Goal: Task Accomplishment & Management: Use online tool/utility

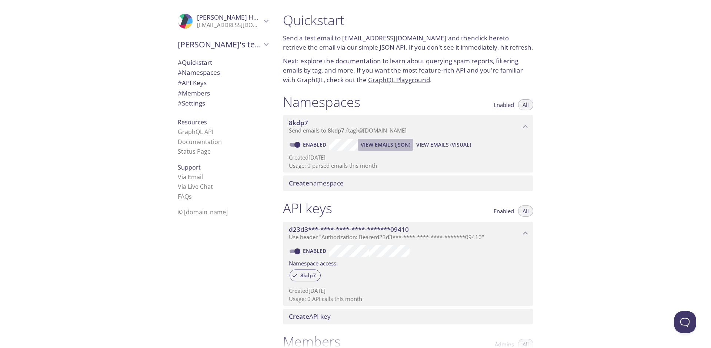
click at [385, 142] on span "View Emails (JSON)" at bounding box center [386, 144] width 50 height 9
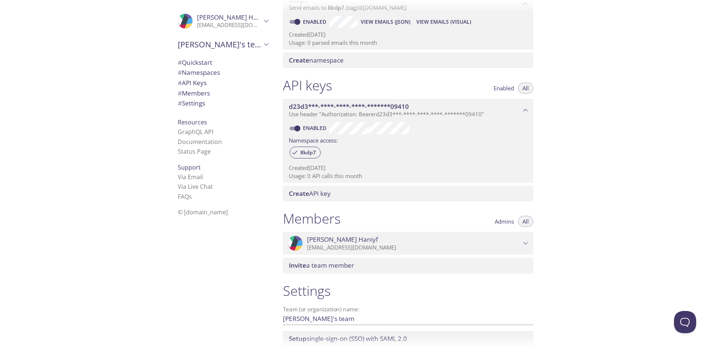
scroll to position [179, 0]
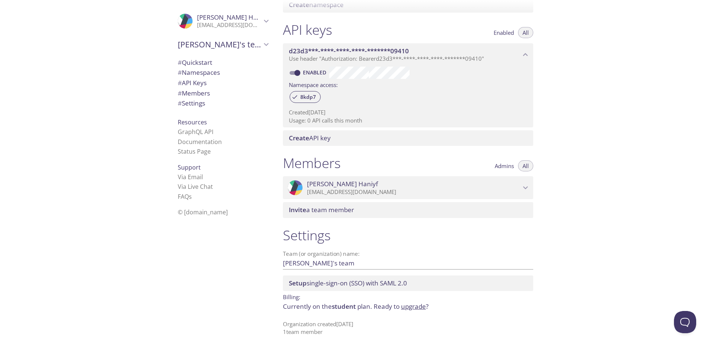
click at [195, 83] on span "# API Keys" at bounding box center [192, 83] width 29 height 9
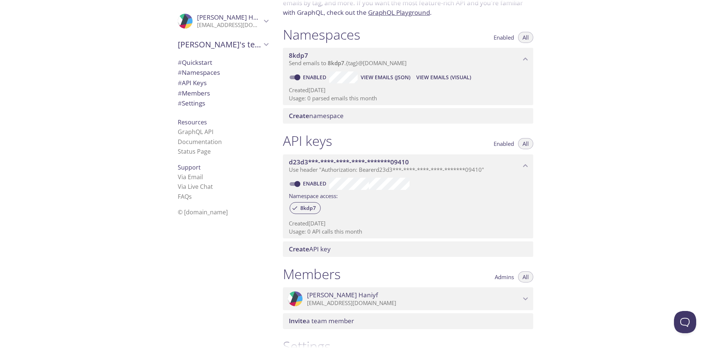
click at [333, 232] on p "Usage: 0 API calls this month" at bounding box center [408, 232] width 239 height 8
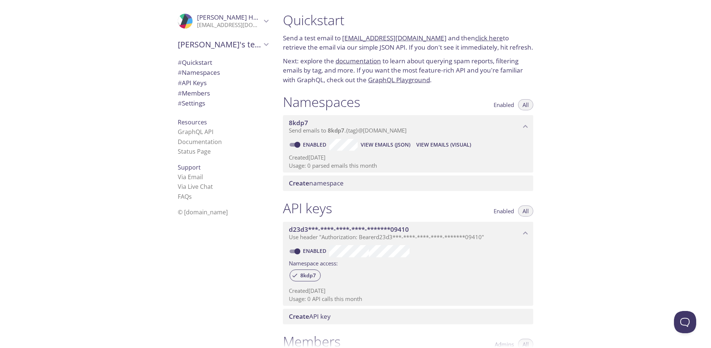
click at [413, 77] on link "GraphQL Playground" at bounding box center [399, 80] width 62 height 9
click at [194, 130] on link "GraphQL API" at bounding box center [196, 132] width 36 height 8
click at [209, 145] on link "Documentation" at bounding box center [200, 142] width 44 height 8
click at [218, 71] on span "# Namespaces" at bounding box center [223, 73] width 90 height 10
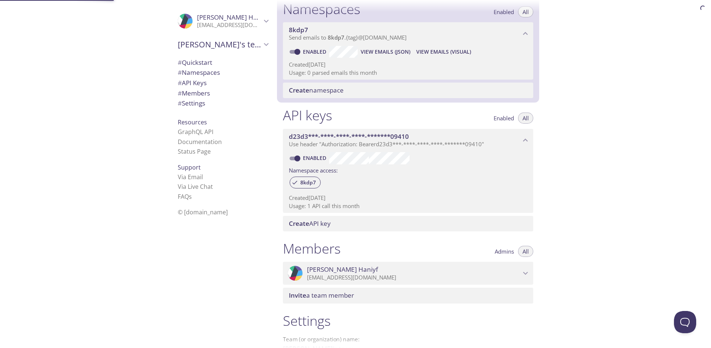
scroll to position [94, 0]
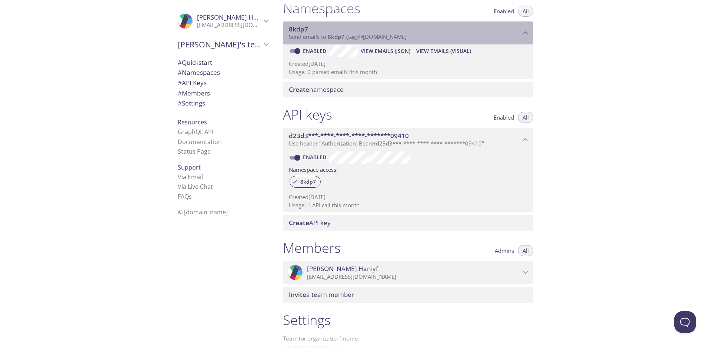
drag, startPoint x: 308, startPoint y: 27, endPoint x: 287, endPoint y: 27, distance: 20.7
click at [287, 27] on div "8kdp7 Send emails to 8kdp7 . {tag} @[DOMAIN_NAME]" at bounding box center [408, 32] width 250 height 23
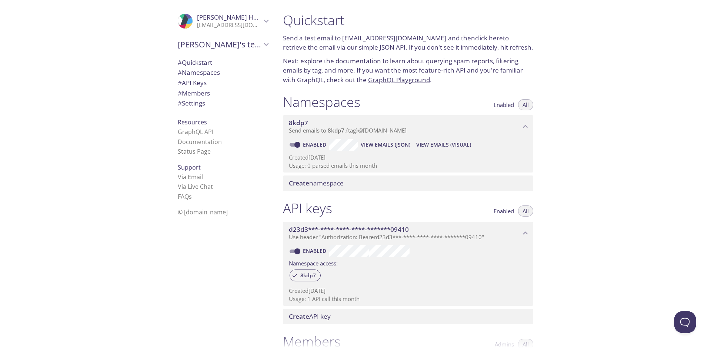
click at [425, 149] on span "View Emails (Visual)" at bounding box center [443, 144] width 55 height 9
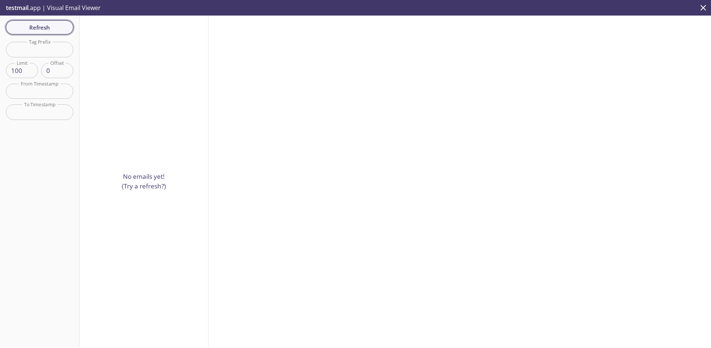
click at [37, 25] on span "Refresh" at bounding box center [40, 28] width 56 height 10
click at [704, 4] on icon "close" at bounding box center [704, 8] width 10 height 10
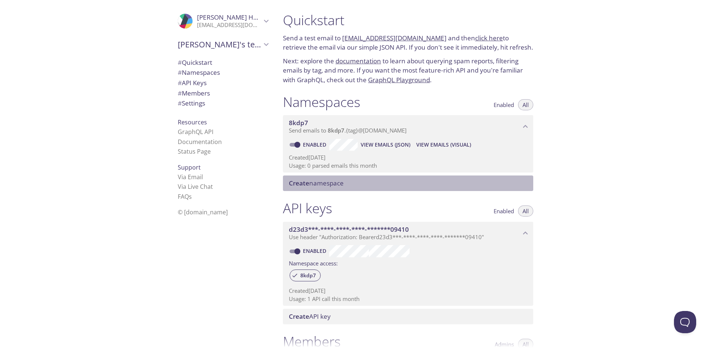
click at [338, 185] on span "Create namespace" at bounding box center [316, 183] width 55 height 9
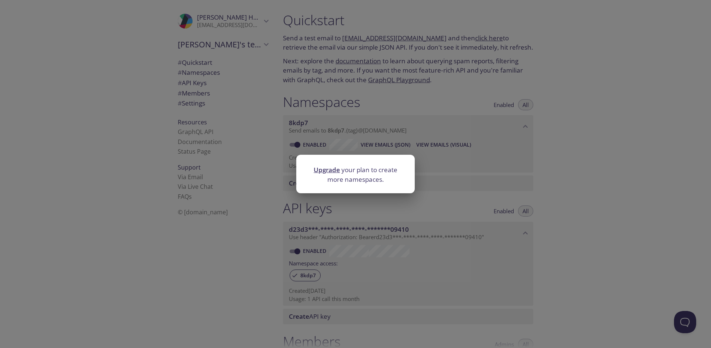
click at [371, 211] on div "Upgrade your plan to create more namespaces." at bounding box center [355, 174] width 711 height 348
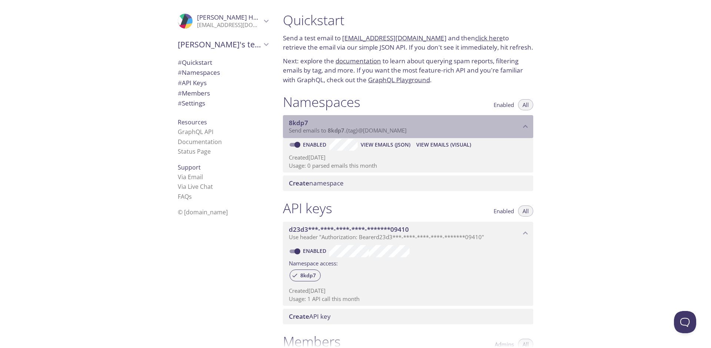
click at [419, 130] on p "Send emails to 8kdp7 . {tag} @inbox.testmail.app" at bounding box center [405, 130] width 232 height 7
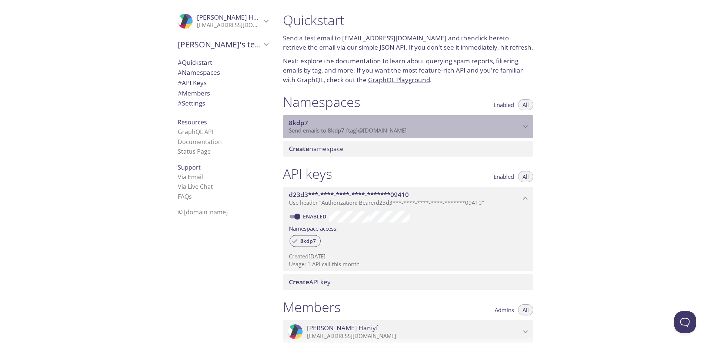
drag, startPoint x: 419, startPoint y: 130, endPoint x: 305, endPoint y: 129, distance: 114.1
click at [305, 129] on p "Send emails to 8kdp7 . {tag} @inbox.testmail.app" at bounding box center [405, 130] width 232 height 7
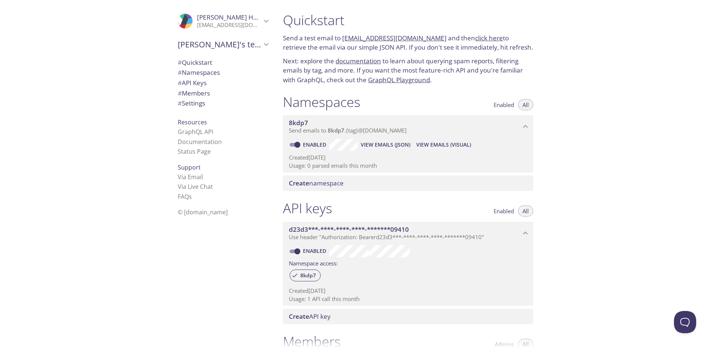
click at [397, 37] on link "[EMAIL_ADDRESS][DOMAIN_NAME]" at bounding box center [394, 38] width 104 height 9
click at [476, 36] on link "click here" at bounding box center [489, 38] width 28 height 9
click at [402, 37] on link "[EMAIL_ADDRESS][DOMAIN_NAME]" at bounding box center [394, 38] width 104 height 9
click at [475, 38] on link "click here" at bounding box center [489, 38] width 28 height 9
click at [449, 147] on span "View Emails (Visual)" at bounding box center [443, 144] width 55 height 9
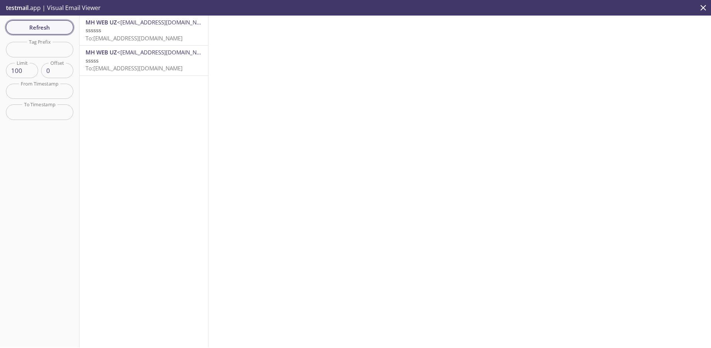
click at [44, 28] on span "Refresh" at bounding box center [40, 28] width 56 height 10
click at [126, 39] on span "To: 8kdp7.hasan@inbox.testmail.app" at bounding box center [134, 37] width 97 height 7
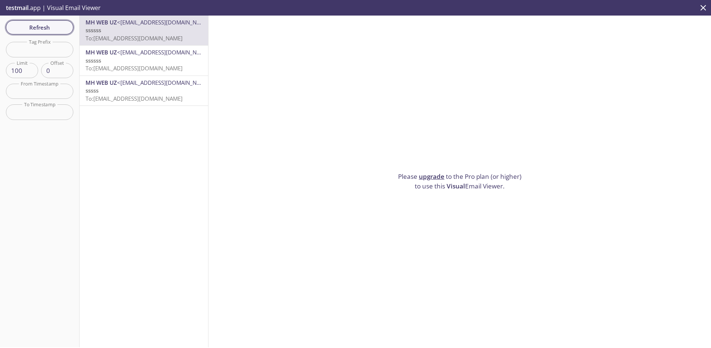
click at [37, 27] on span "Refresh" at bounding box center [40, 28] width 56 height 10
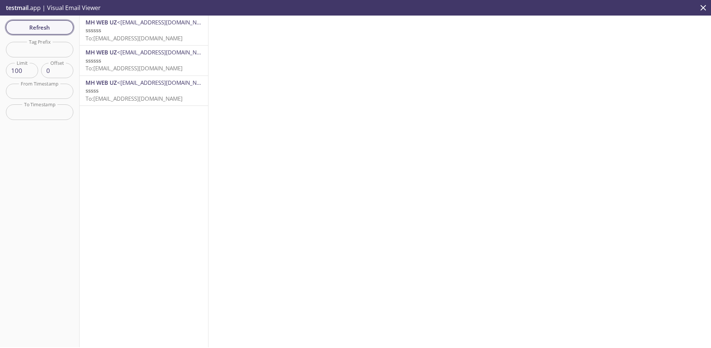
click at [42, 31] on span "Refresh" at bounding box center [40, 28] width 56 height 10
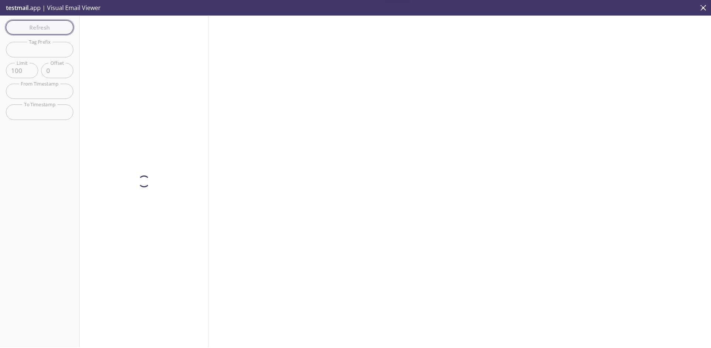
click at [42, 31] on div "Refresh Filters Tag Prefix Tag Prefix Limit 100 Limit Offset 0 Offset From Time…" at bounding box center [40, 182] width 80 height 332
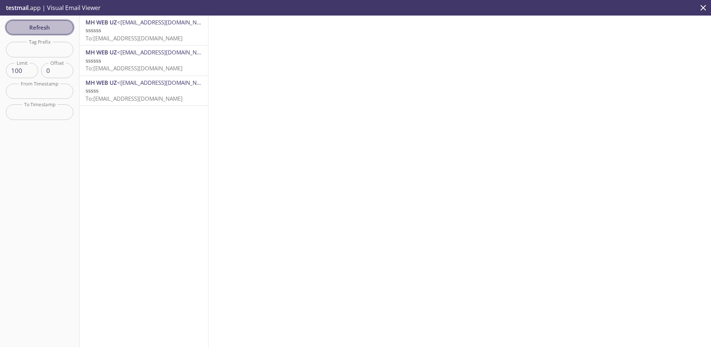
click at [42, 31] on span "Refresh" at bounding box center [40, 28] width 56 height 10
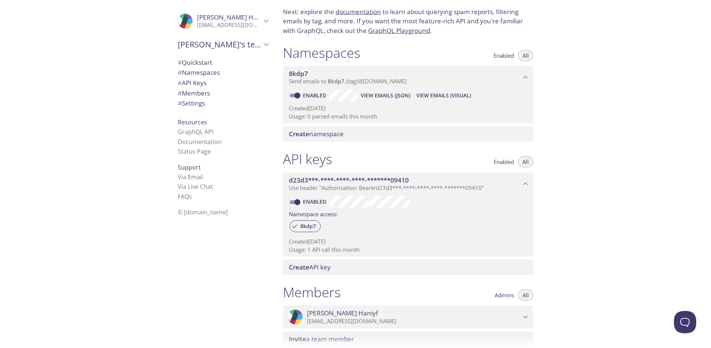
scroll to position [111, 0]
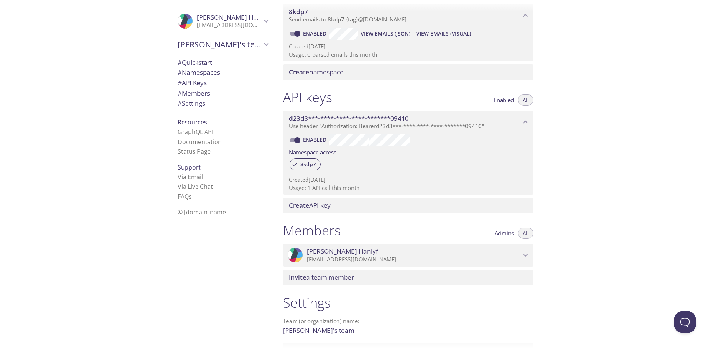
click at [339, 209] on span "Create API key" at bounding box center [410, 206] width 242 height 8
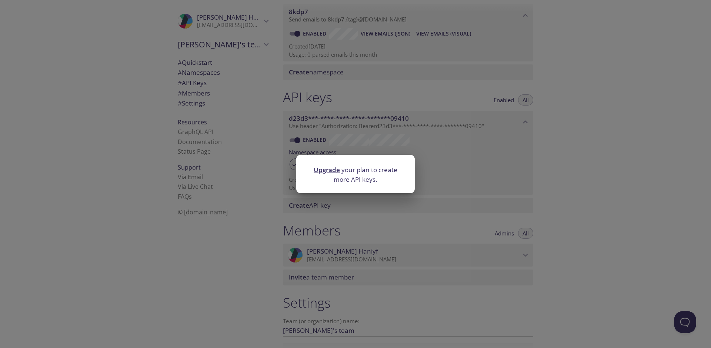
click at [339, 209] on div "Upgrade your plan to create more API keys." at bounding box center [355, 174] width 711 height 348
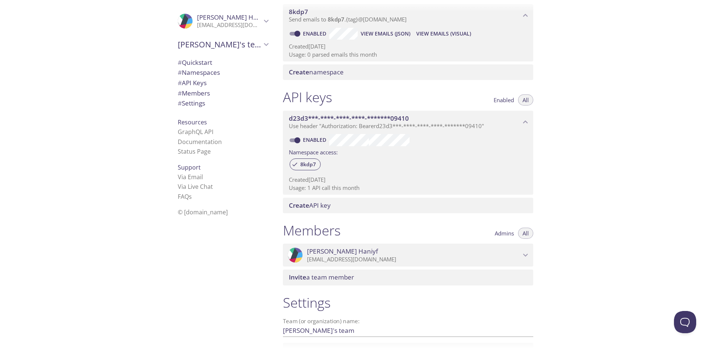
click at [322, 118] on span "d23d3***-****-****-****-*******09410" at bounding box center [349, 118] width 120 height 9
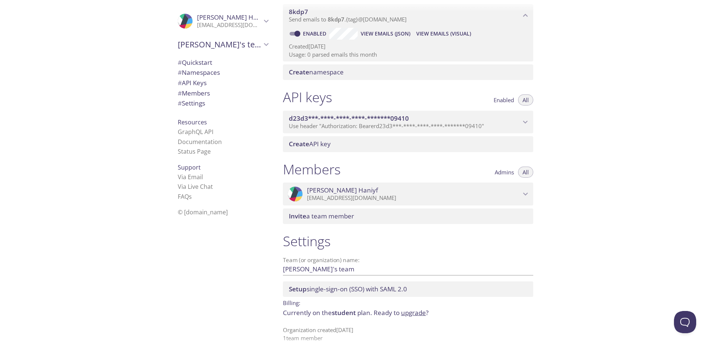
click at [322, 118] on span "d23d3***-****-****-****-*******09410" at bounding box center [349, 118] width 120 height 9
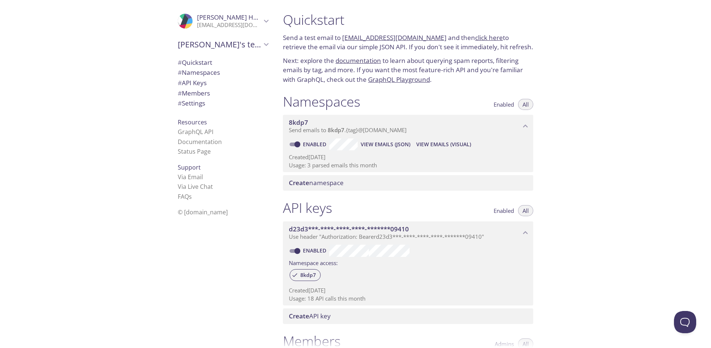
scroll to position [0, 0]
click at [452, 143] on span "View Emails (Visual)" at bounding box center [443, 144] width 55 height 9
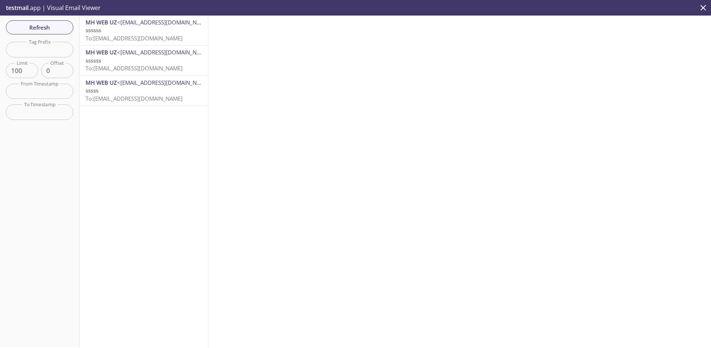
click at [702, 8] on icon "close" at bounding box center [704, 8] width 10 height 10
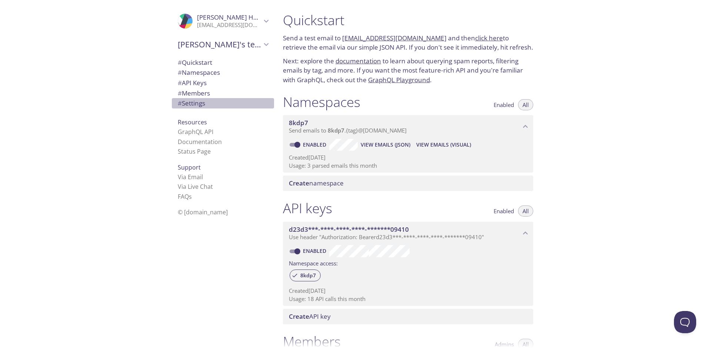
click at [197, 108] on span "# Settings" at bounding box center [223, 104] width 90 height 10
click at [477, 38] on link "click here" at bounding box center [489, 38] width 28 height 9
click at [441, 142] on span "View Emails (Visual)" at bounding box center [443, 144] width 55 height 9
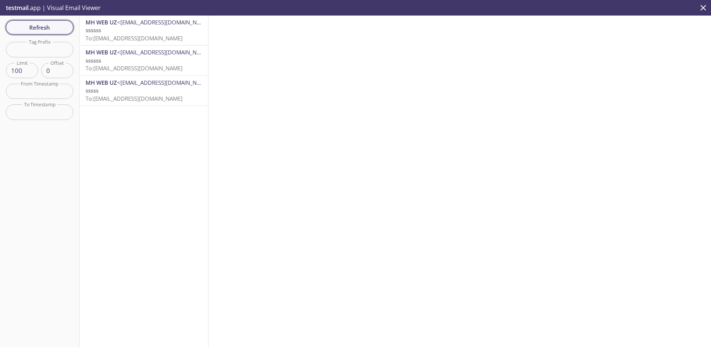
click at [34, 31] on span "Refresh" at bounding box center [40, 28] width 56 height 10
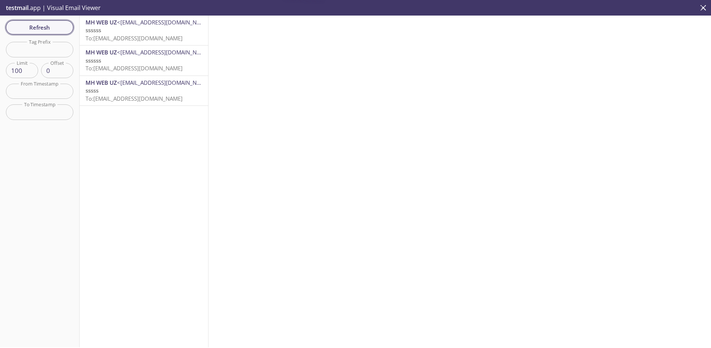
click at [34, 31] on span "Refresh" at bounding box center [40, 28] width 56 height 10
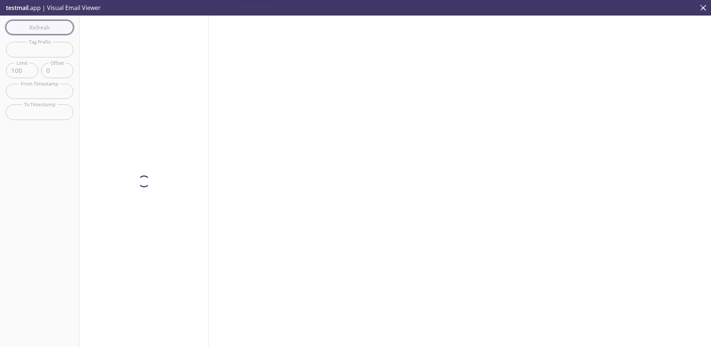
click at [34, 31] on span "Refresh" at bounding box center [40, 28] width 56 height 10
click at [34, 31] on div "Refresh Filters Tag Prefix Tag Prefix Limit 100 Limit Offset 0 Offset From Time…" at bounding box center [40, 182] width 80 height 332
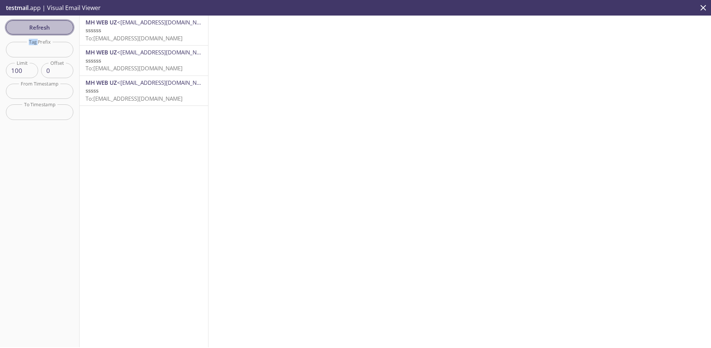
click at [53, 30] on span "Refresh" at bounding box center [40, 28] width 56 height 10
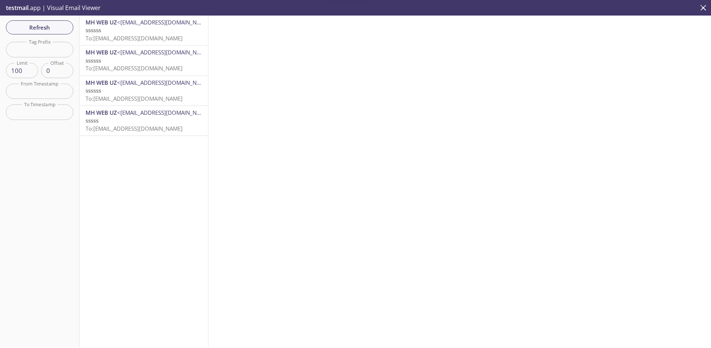
click at [50, 182] on div "Refresh Filters Tag Prefix Tag Prefix Limit 100 Limit Offset 0 Offset From Time…" at bounding box center [40, 182] width 80 height 332
click at [39, 27] on span "Refresh" at bounding box center [40, 28] width 56 height 10
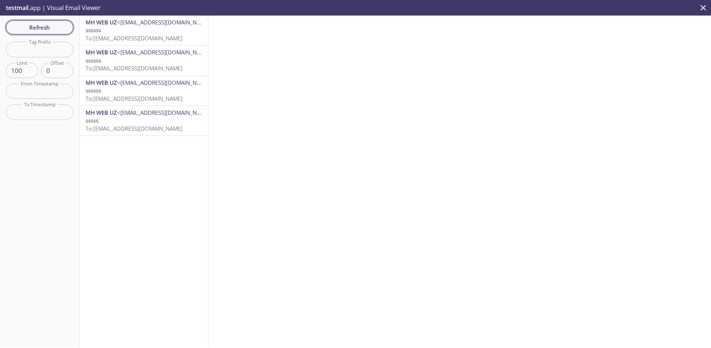
click at [39, 27] on span "Refresh" at bounding box center [40, 28] width 56 height 10
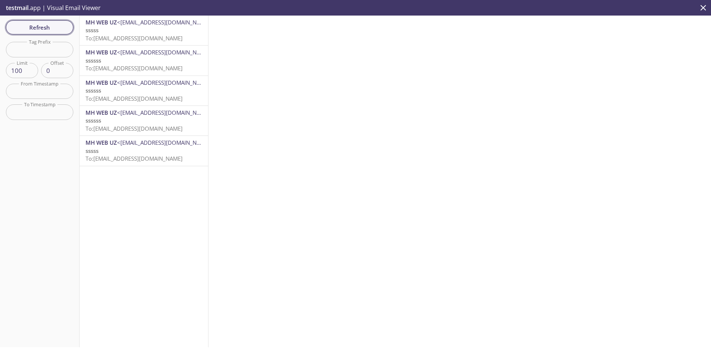
click at [57, 24] on span "Refresh" at bounding box center [40, 28] width 56 height 10
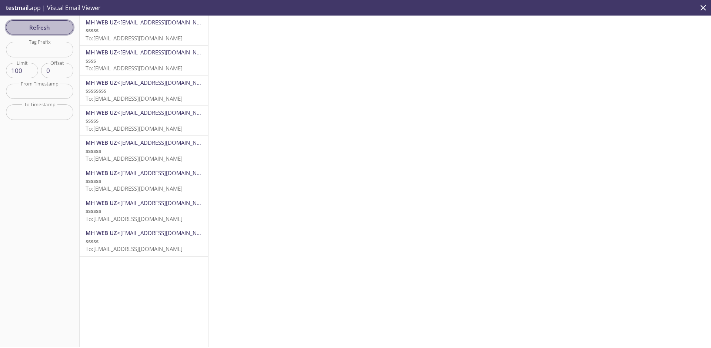
click at [26, 24] on span "Refresh" at bounding box center [40, 28] width 56 height 10
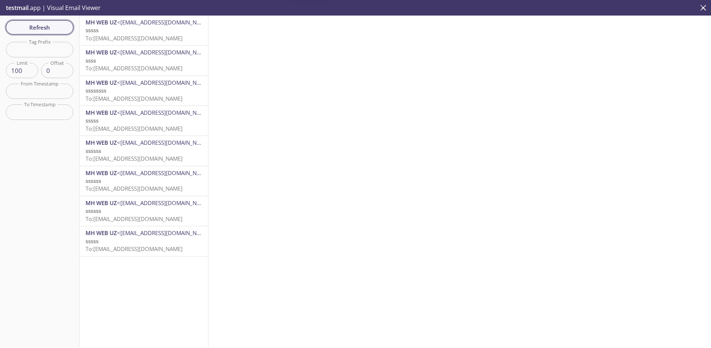
click at [26, 24] on span "Refresh" at bounding box center [40, 28] width 56 height 10
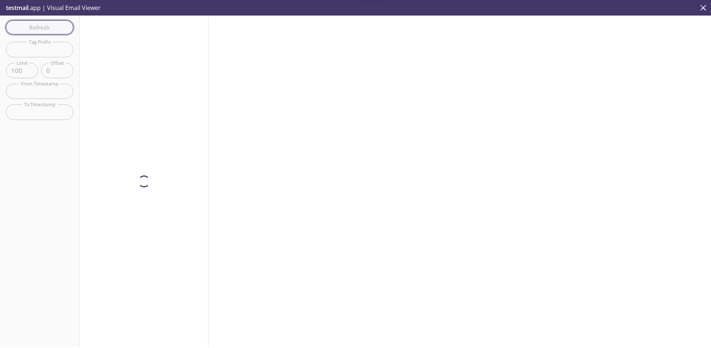
click at [26, 24] on div "Refresh Filters Tag Prefix Tag Prefix Limit 100 Limit Offset 0 Offset From Time…" at bounding box center [40, 182] width 80 height 332
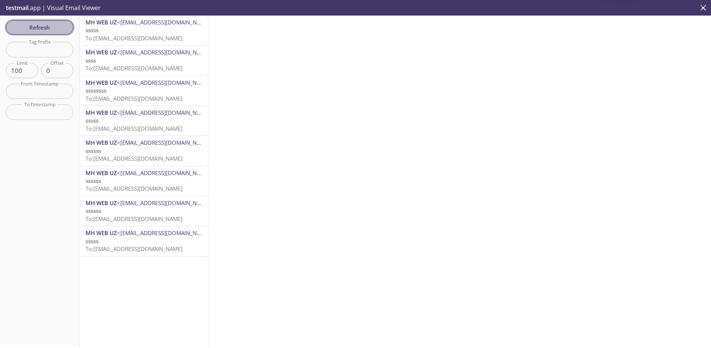
click at [26, 24] on span "Refresh" at bounding box center [40, 28] width 56 height 10
